Goal: Manage account settings

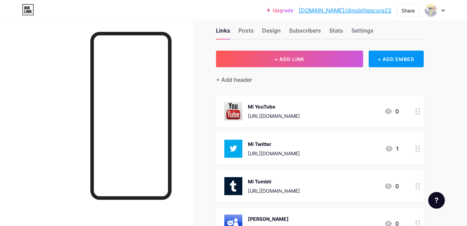
scroll to position [8, 0]
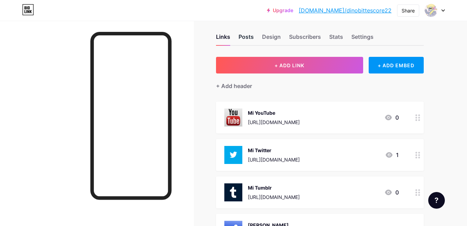
click at [249, 37] on div "Posts" at bounding box center [246, 39] width 15 height 12
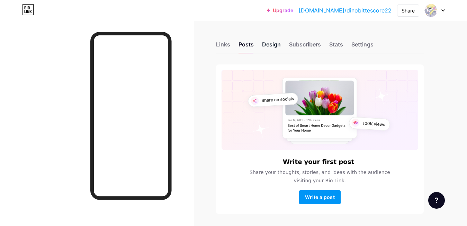
click at [271, 44] on div "Design" at bounding box center [271, 46] width 19 height 12
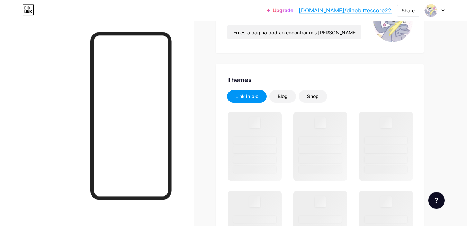
scroll to position [98, 0]
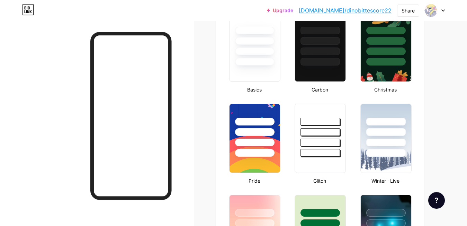
type input "#ffffff"
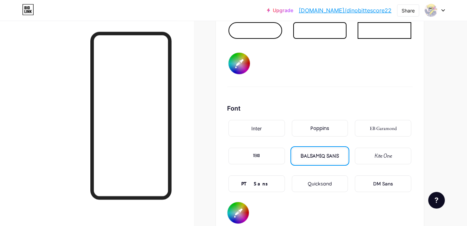
scroll to position [1115, 0]
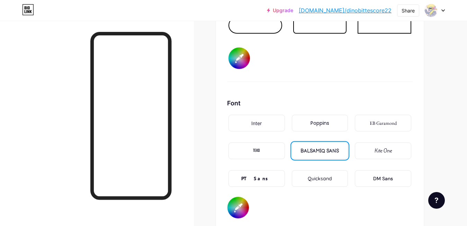
click at [238, 203] on input "#ffffff" at bounding box center [238, 207] width 21 height 21
type input "#000000"
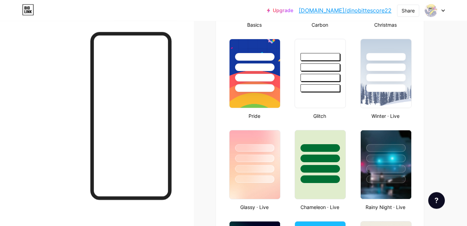
scroll to position [0, 0]
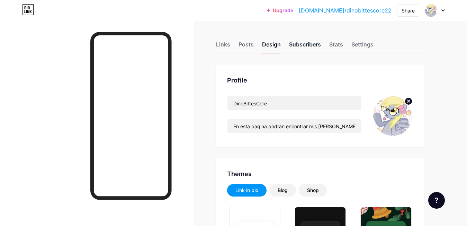
click at [316, 45] on div "Subscribers" at bounding box center [305, 46] width 32 height 12
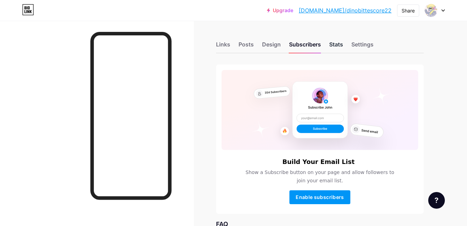
click at [334, 51] on div "Stats" at bounding box center [337, 46] width 14 height 12
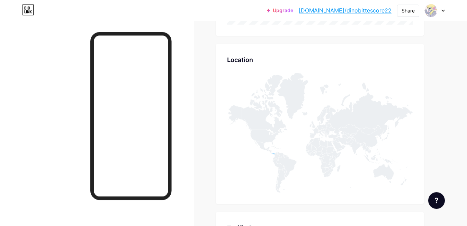
scroll to position [293, 0]
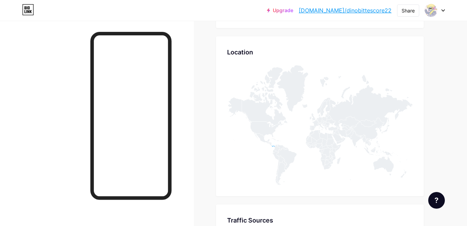
drag, startPoint x: 451, startPoint y: 148, endPoint x: 449, endPoint y: 157, distance: 9.5
click at [449, 157] on div "Links Posts Design Subscribers Stats Settings Stats & Insights Page Stats 30 Da…" at bounding box center [226, 27] width 453 height 599
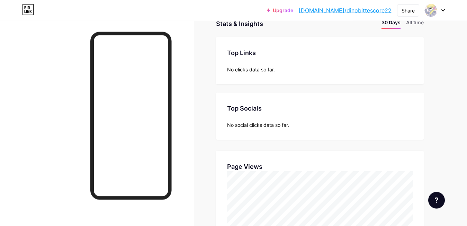
scroll to position [0, 0]
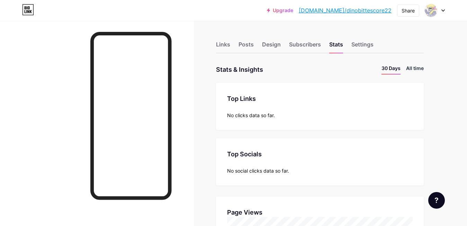
click at [413, 69] on li "All time" at bounding box center [415, 69] width 18 height 10
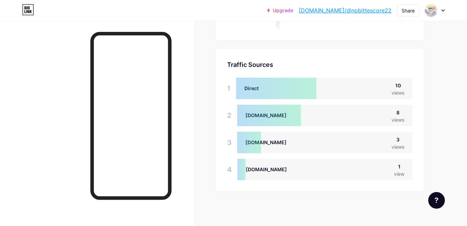
scroll to position [442, 0]
